Goal: Transaction & Acquisition: Purchase product/service

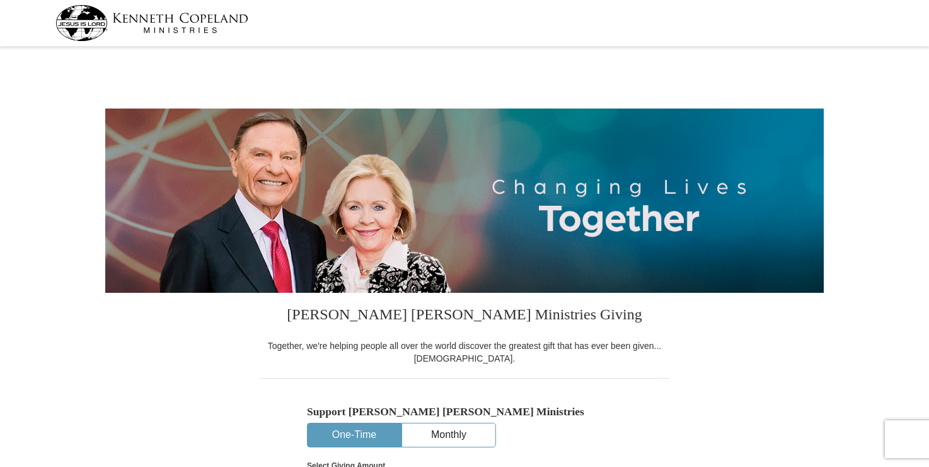
select select "AL"
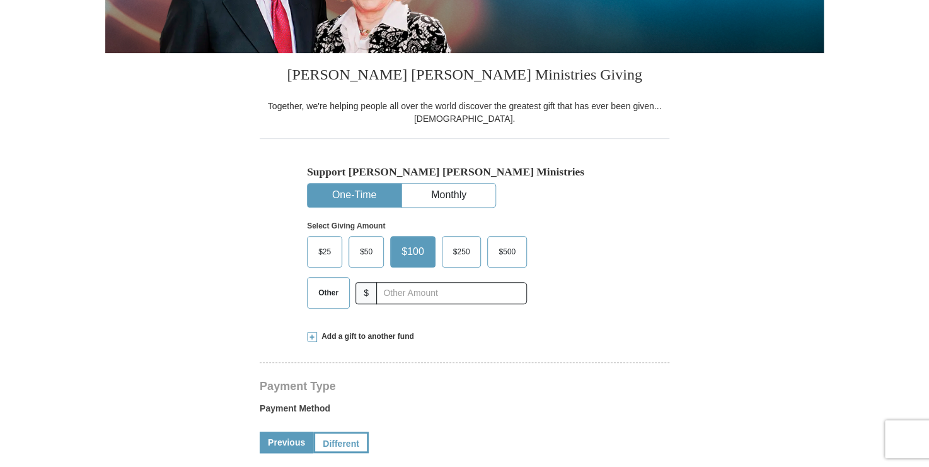
scroll to position [259, 0]
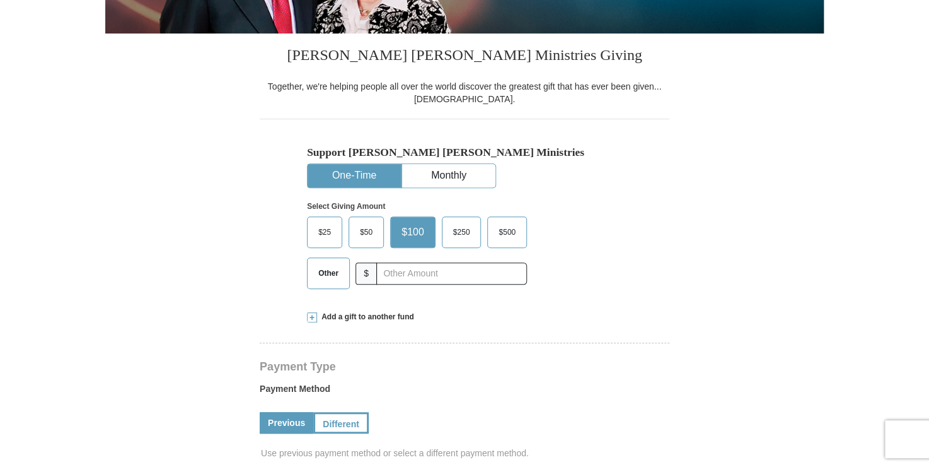
click at [332, 274] on span "Other" at bounding box center [328, 273] width 33 height 19
click at [0, 0] on input "Other" at bounding box center [0, 0] width 0 height 0
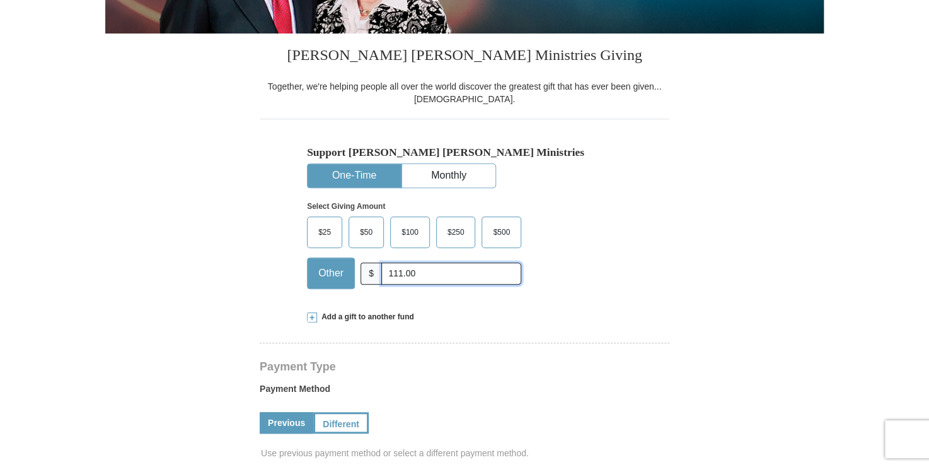
type input "111.00"
click at [711, 283] on form "Kenneth Copeland Ministries Giving Together, we're helping people all over the …" at bounding box center [464, 470] width 719 height 1358
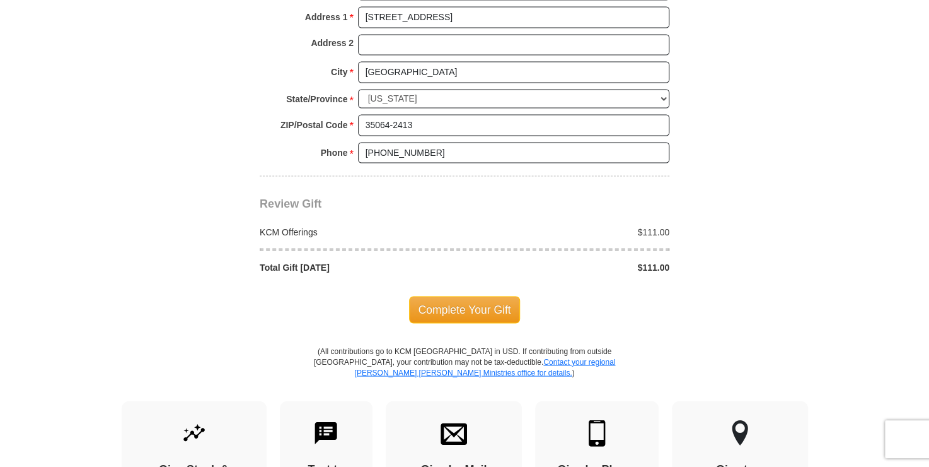
scroll to position [1006, 0]
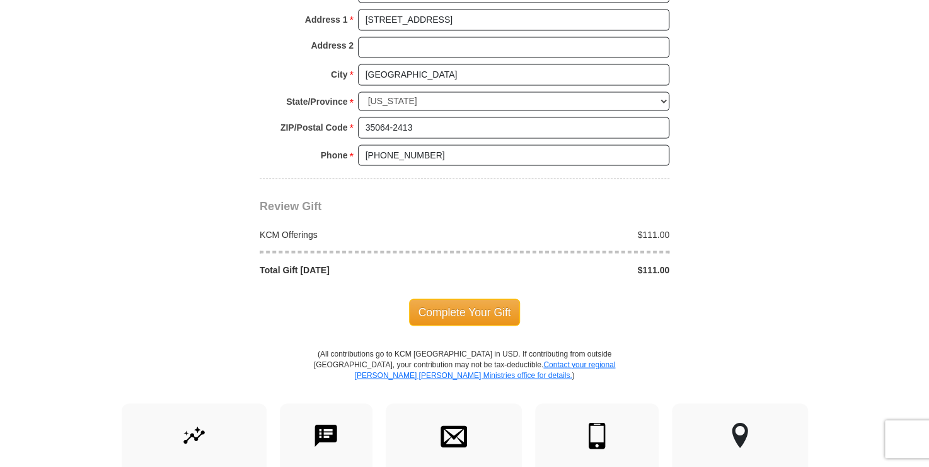
click at [469, 305] on span "Complete Your Gift" at bounding box center [465, 311] width 112 height 26
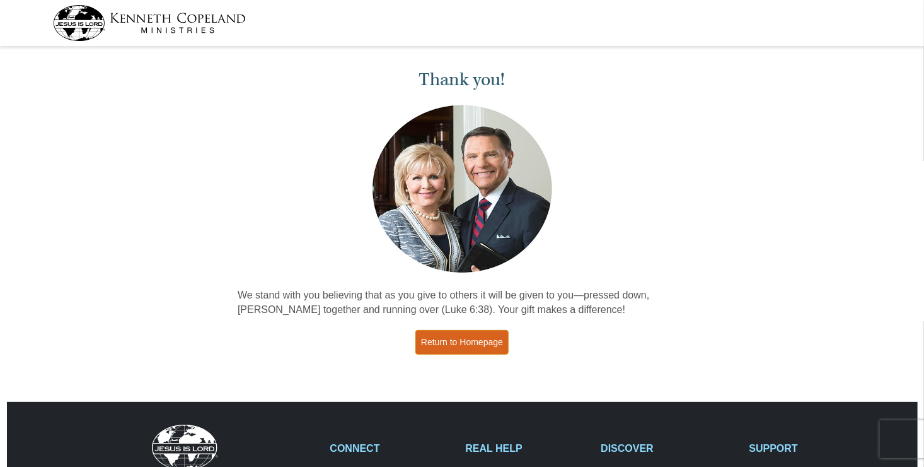
click at [470, 347] on link "Return to Homepage" at bounding box center [462, 342] width 93 height 25
